Goal: Transaction & Acquisition: Download file/media

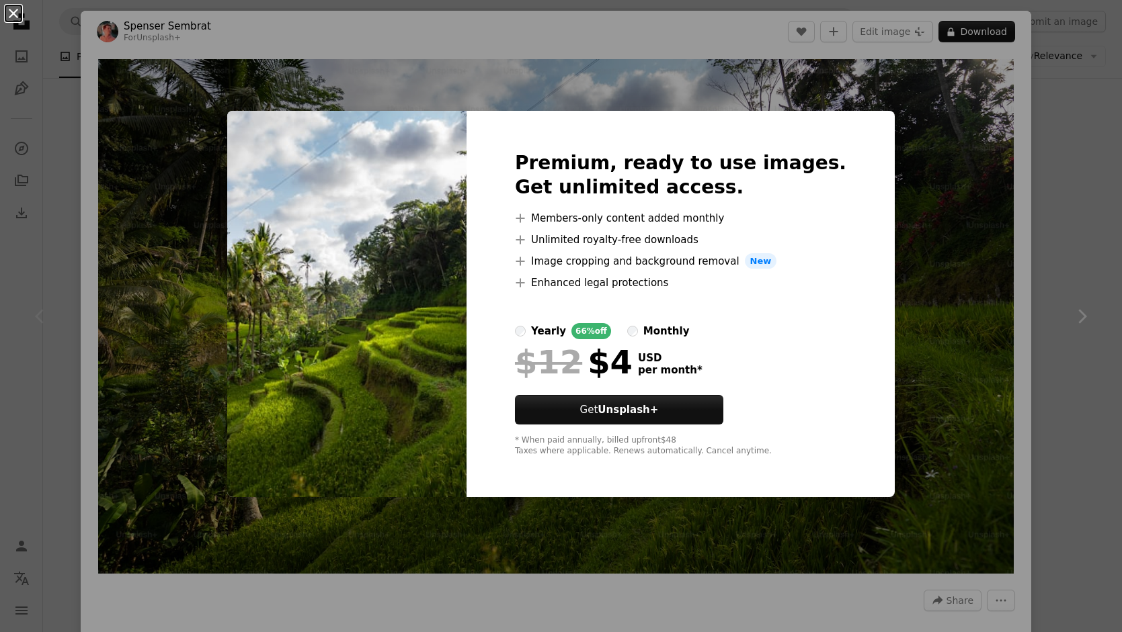
click at [14, 9] on button "An X shape" at bounding box center [13, 13] width 16 height 16
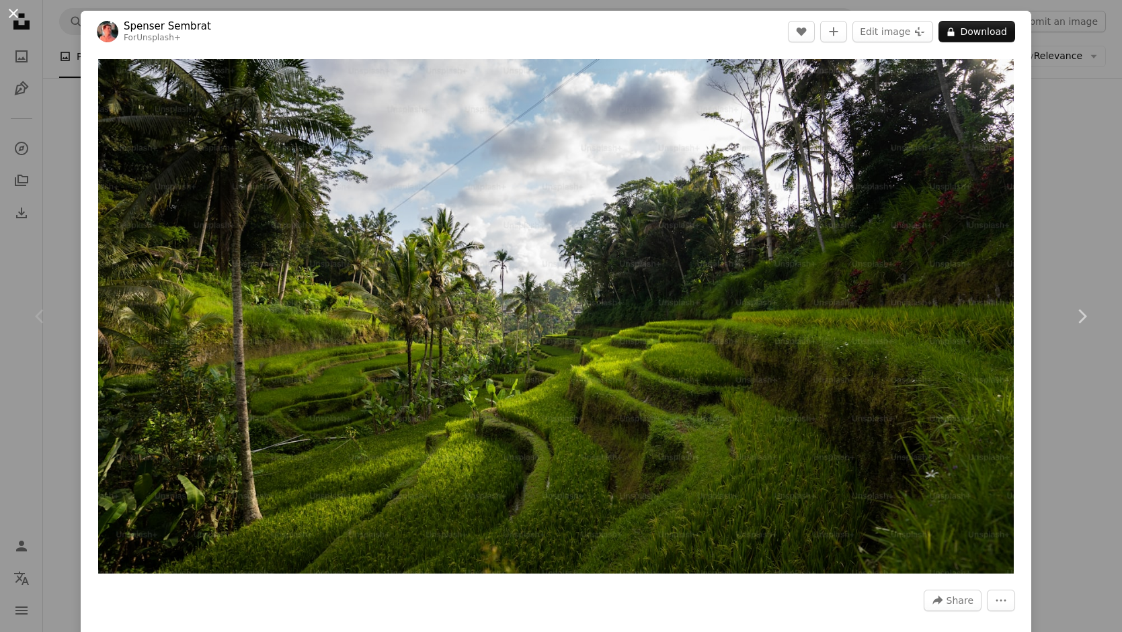
click at [12, 10] on button "An X shape" at bounding box center [13, 13] width 16 height 16
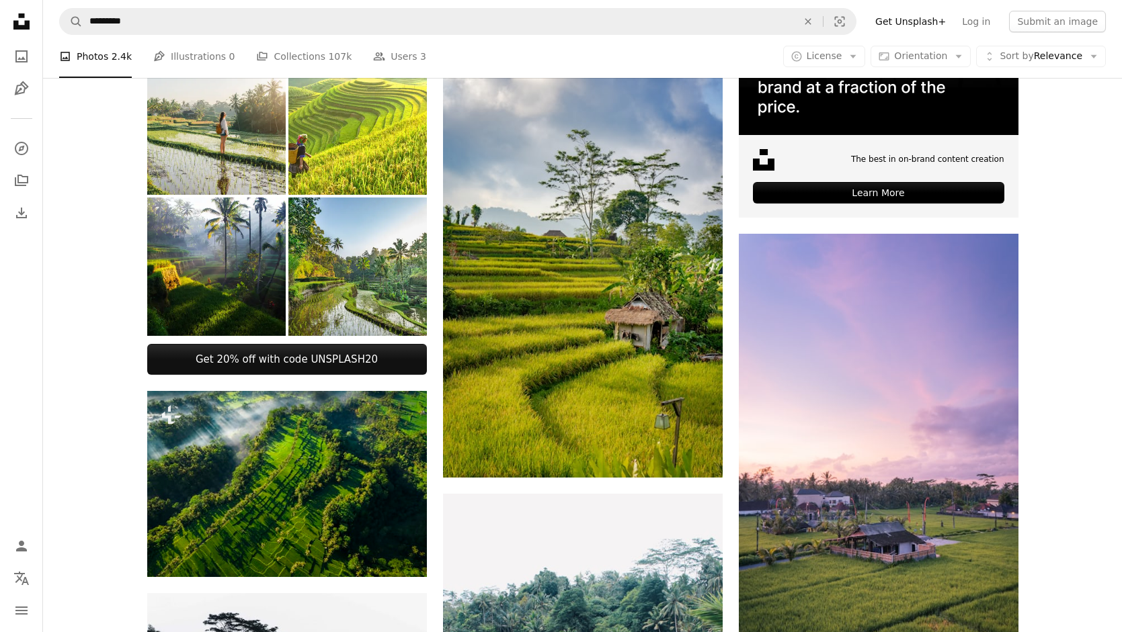
scroll to position [329, 0]
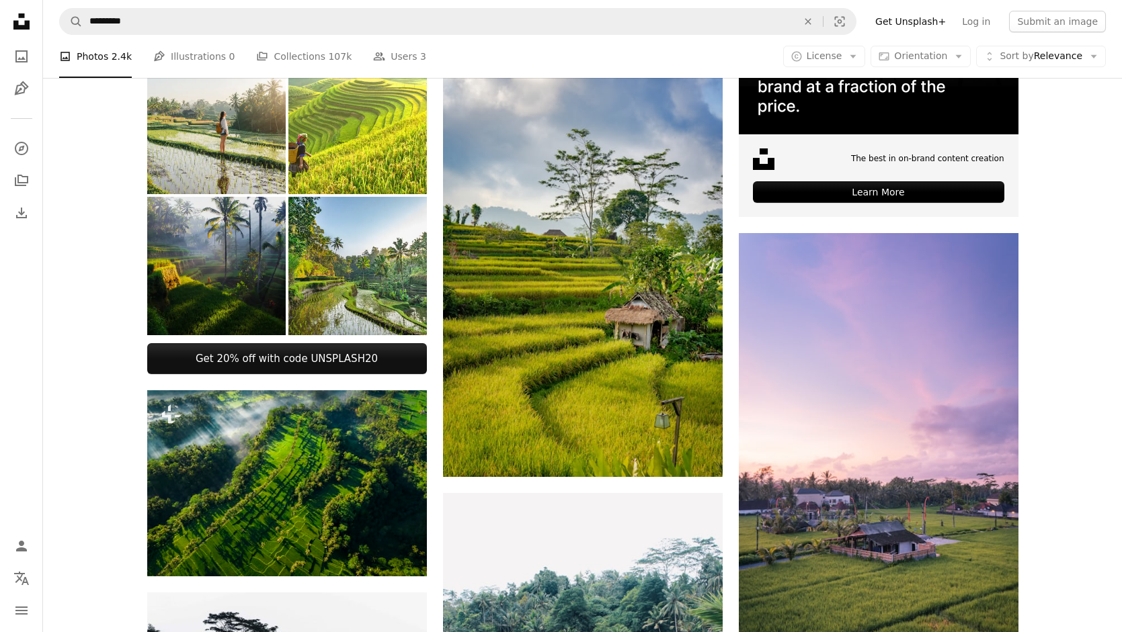
click at [203, 259] on img at bounding box center [216, 266] width 138 height 138
